Goal: Transaction & Acquisition: Purchase product/service

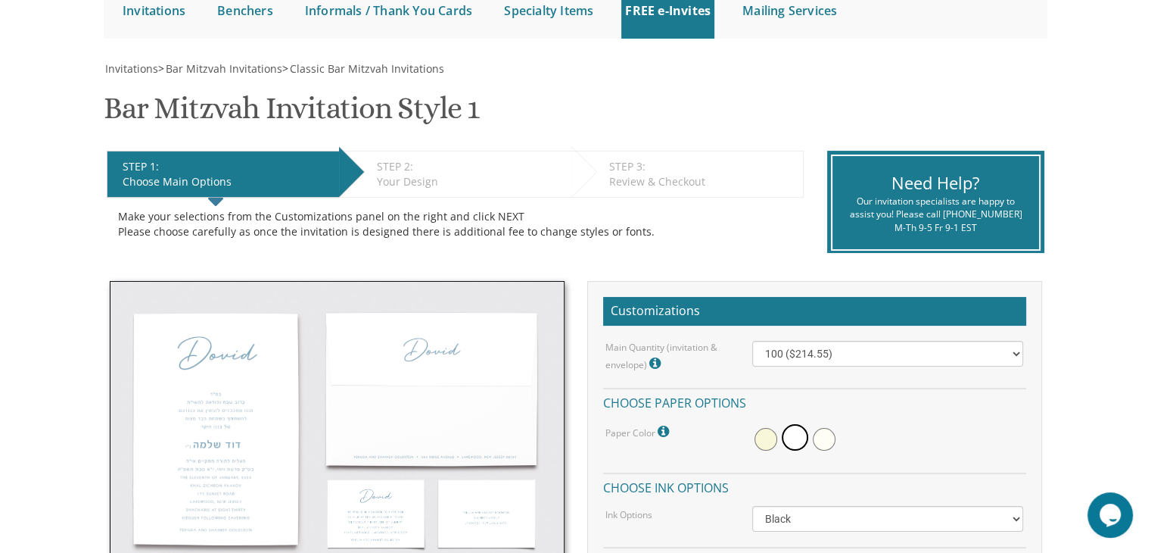
scroll to position [361, 0]
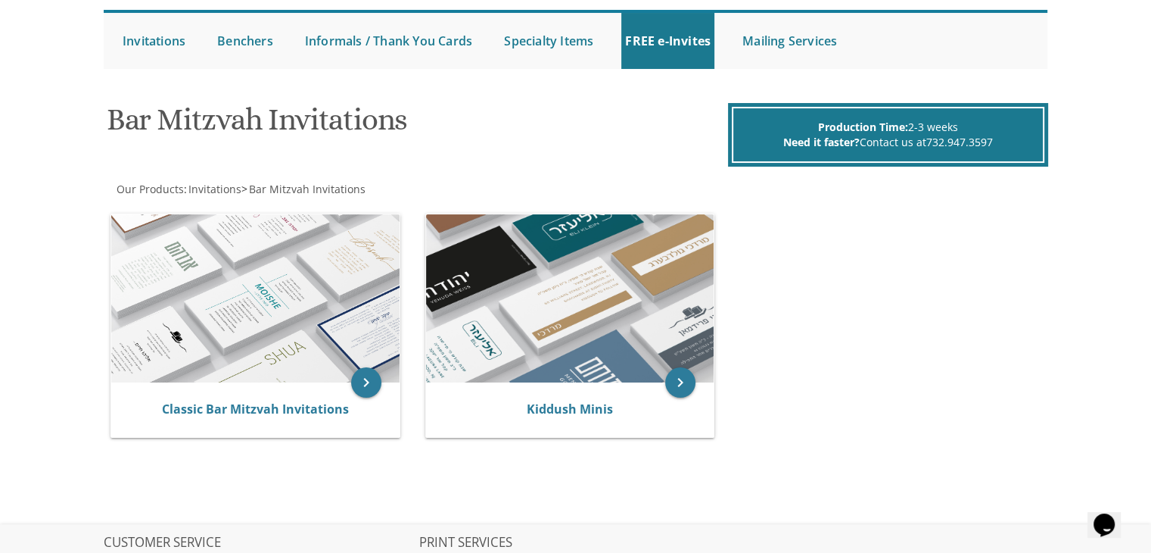
scroll to position [145, 0]
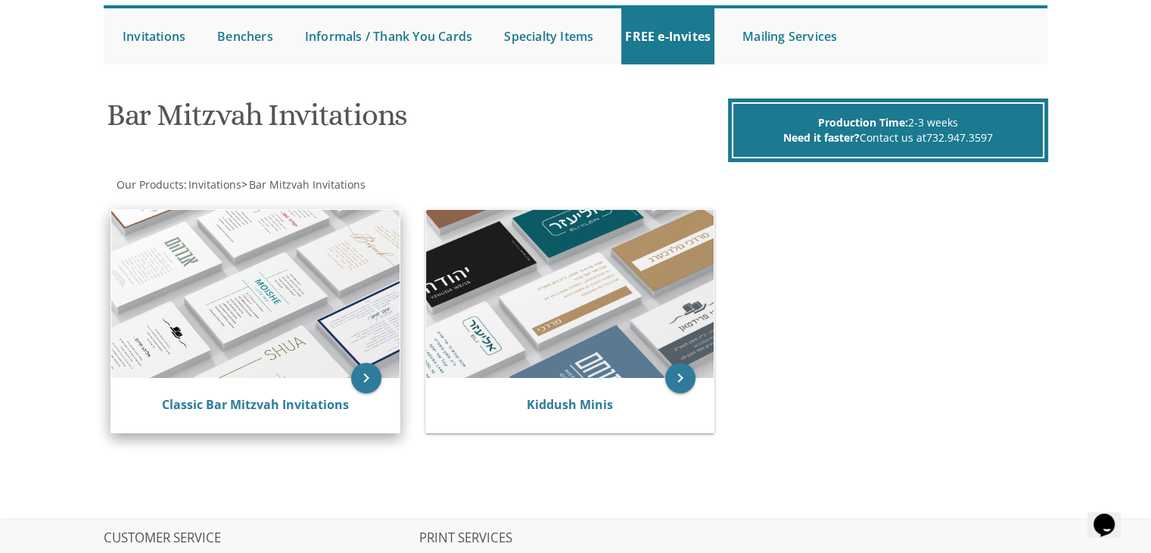
click at [248, 320] on img at bounding box center [255, 294] width 288 height 168
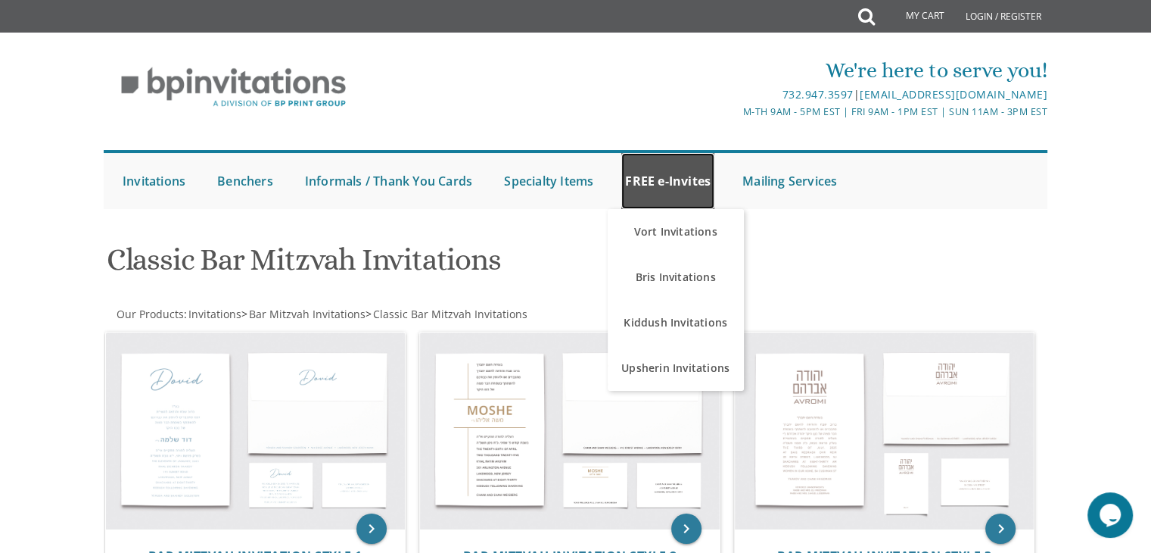
click at [660, 176] on link "FREE e-Invites" at bounding box center [667, 181] width 93 height 56
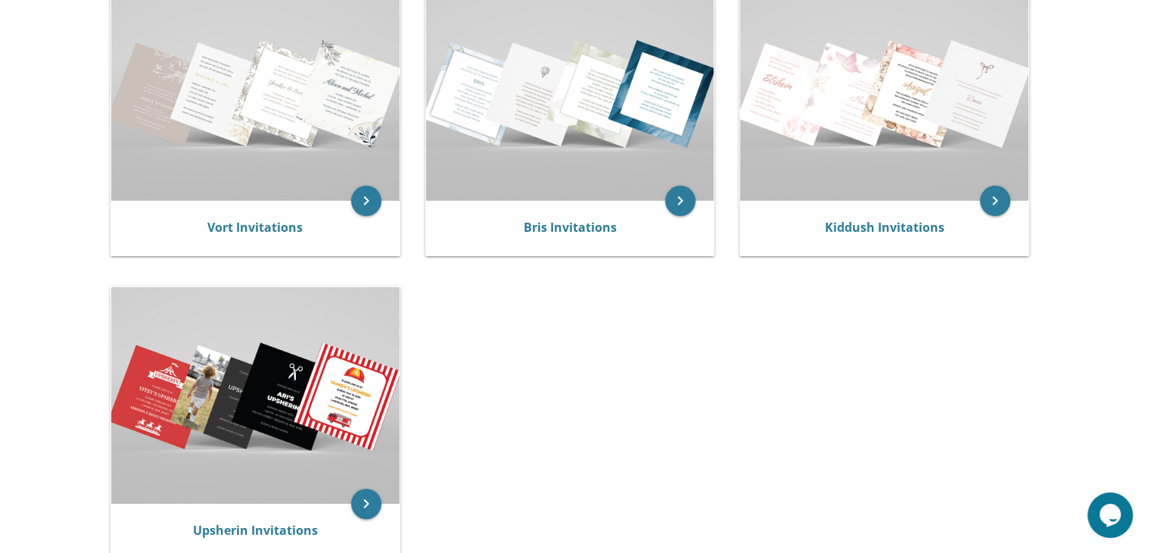
scroll to position [360, 0]
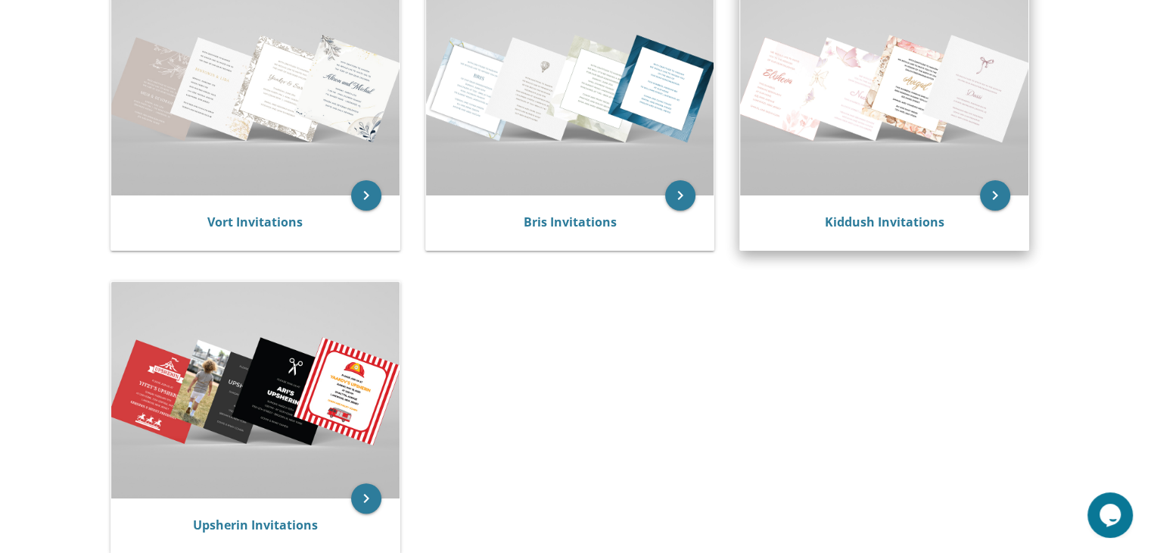
click at [907, 132] on img at bounding box center [884, 88] width 288 height 216
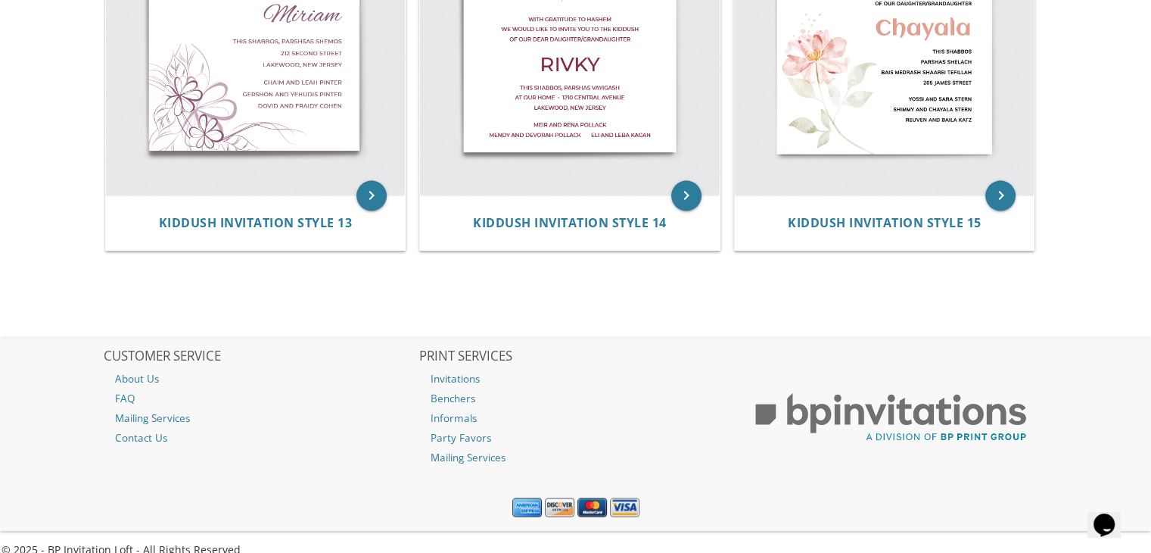
scroll to position [1944, 0]
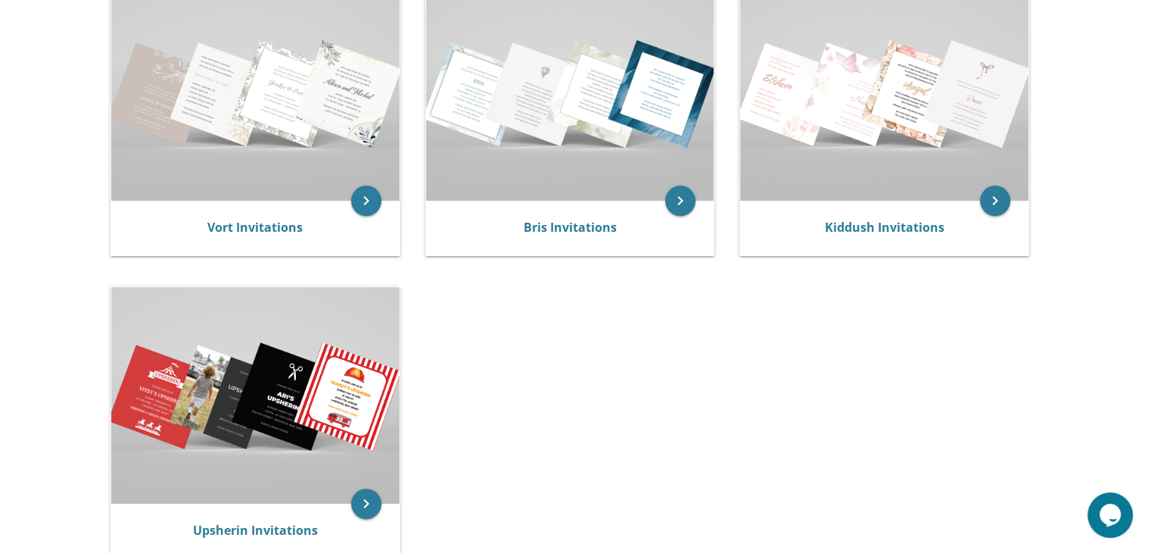
scroll to position [353, 0]
